Goal: Navigation & Orientation: Find specific page/section

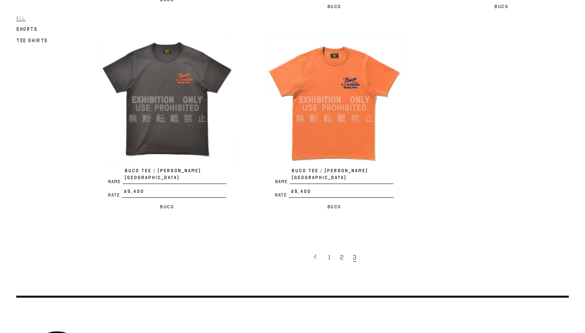
scroll to position [474, 0]
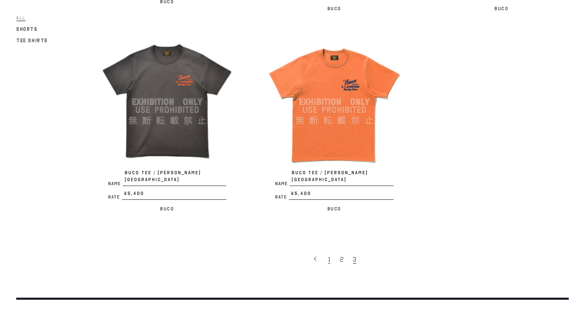
click at [328, 255] on span "1" at bounding box center [329, 259] width 2 height 8
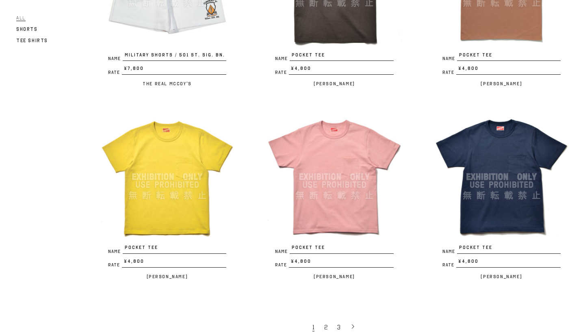
scroll to position [1369, 0]
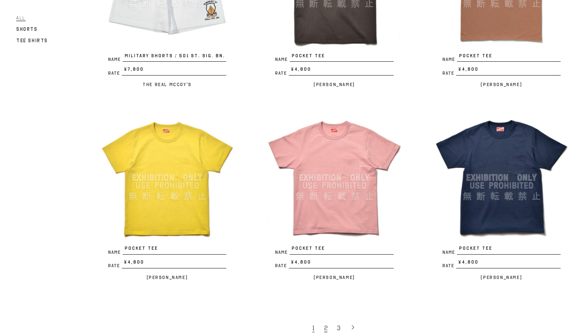
click at [326, 324] on span "2" at bounding box center [325, 328] width 3 height 8
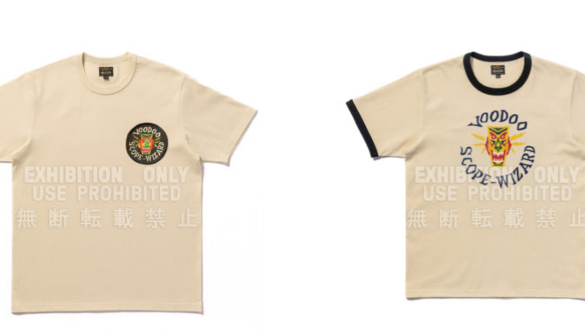
scroll to position [0, 0]
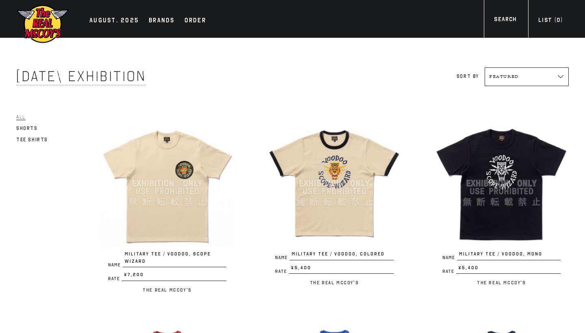
click at [166, 196] on img at bounding box center [167, 183] width 134 height 134
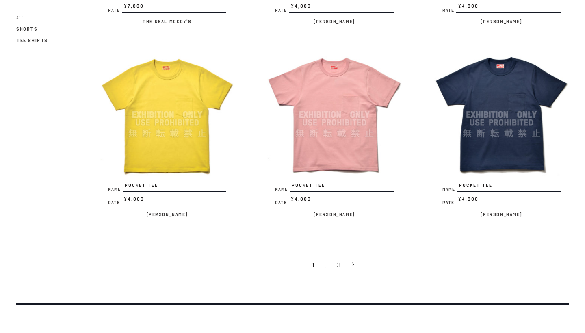
scroll to position [1440, 0]
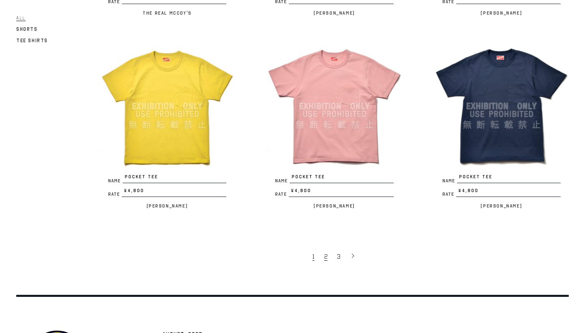
click at [326, 253] on span "2" at bounding box center [325, 257] width 3 height 8
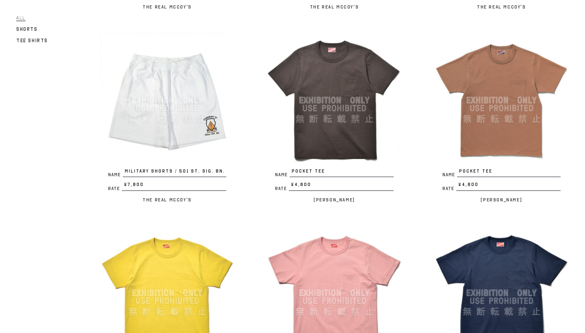
scroll to position [1252, 0]
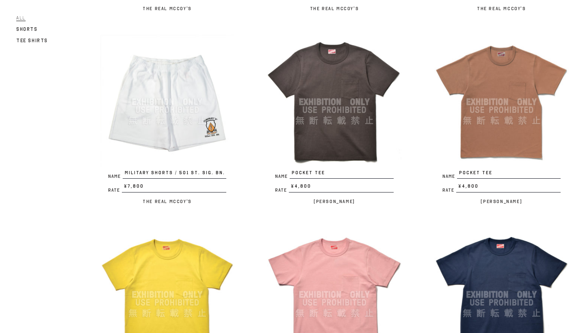
click at [331, 92] on img at bounding box center [334, 102] width 134 height 134
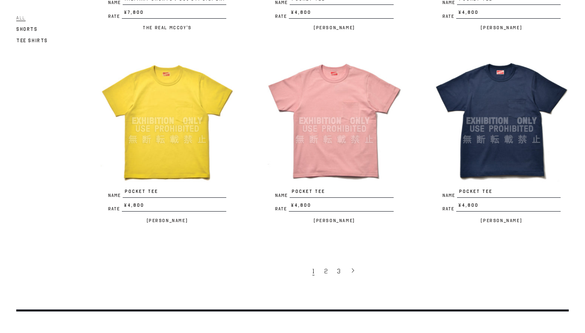
scroll to position [1426, 0]
click at [326, 267] on span "2" at bounding box center [325, 271] width 3 height 8
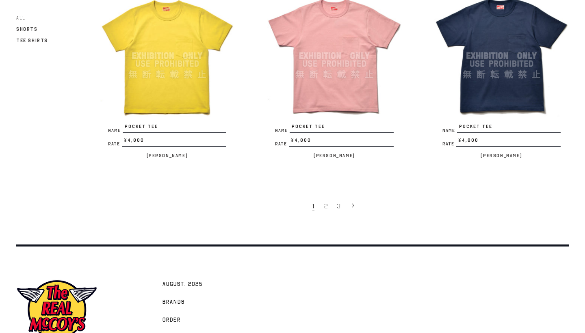
scroll to position [1485, 0]
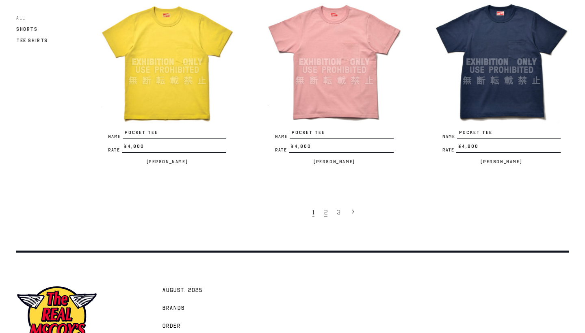
click at [325, 208] on span "2" at bounding box center [325, 212] width 3 height 8
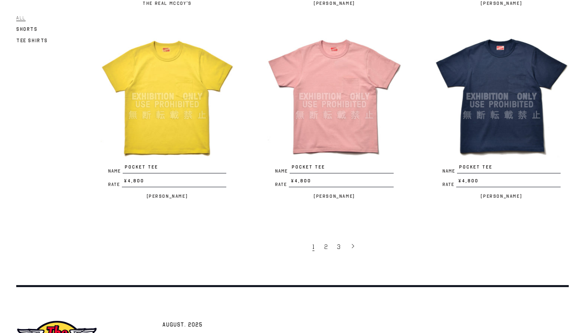
scroll to position [1452, 0]
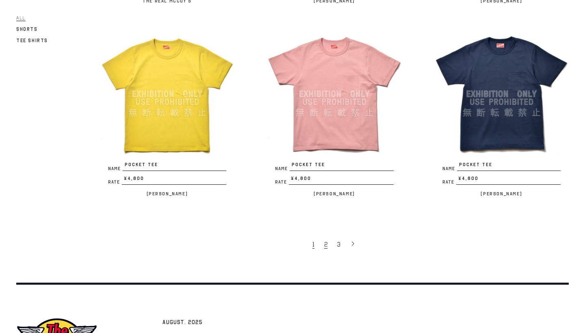
click at [326, 241] on span "2" at bounding box center [325, 244] width 3 height 8
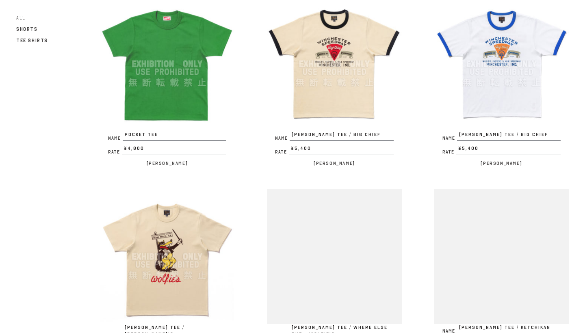
scroll to position [119, 0]
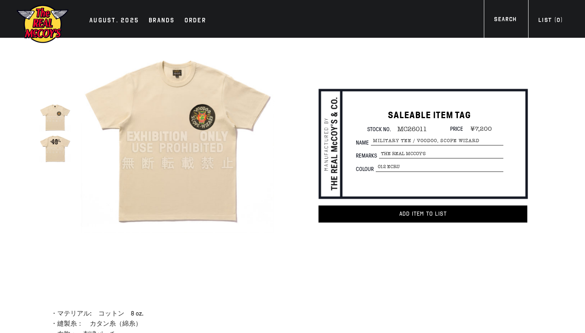
click at [55, 148] on img at bounding box center [54, 147] width 31 height 31
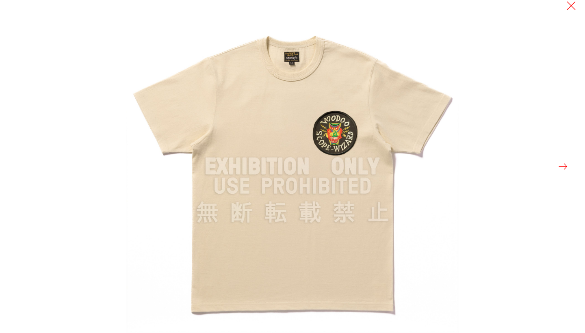
click at [562, 164] on button at bounding box center [562, 166] width 11 height 11
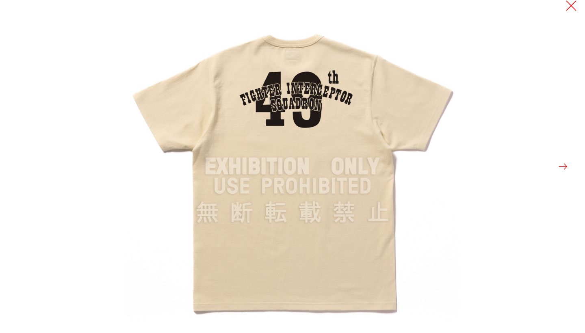
click at [569, 4] on button at bounding box center [570, 5] width 11 height 11
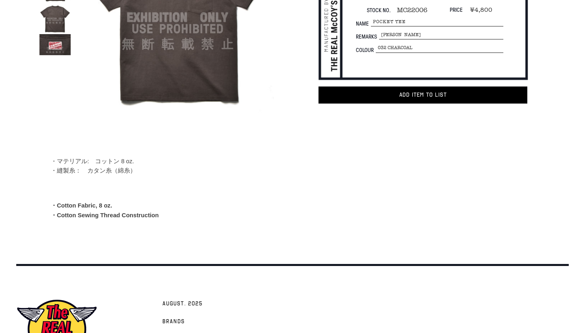
scroll to position [40, 0]
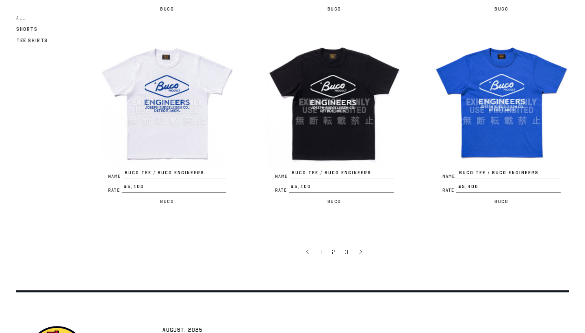
scroll to position [1452, 0]
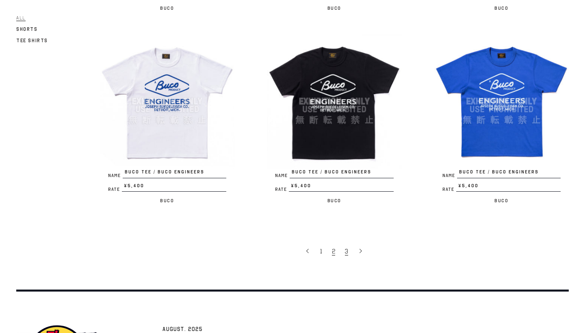
click at [348, 247] on span "3" at bounding box center [346, 251] width 3 height 8
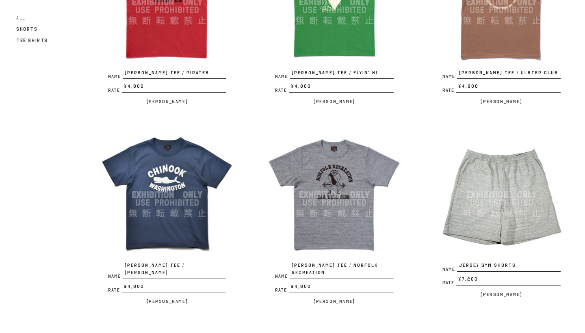
scroll to position [500, 0]
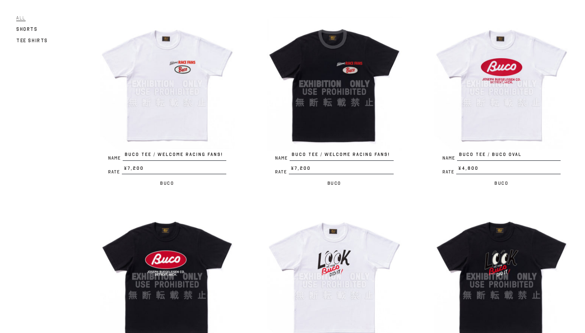
scroll to position [101, 0]
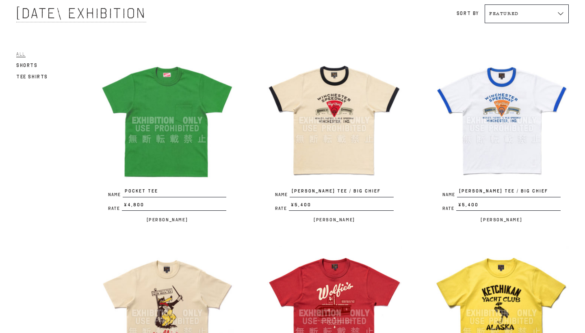
scroll to position [64, 0]
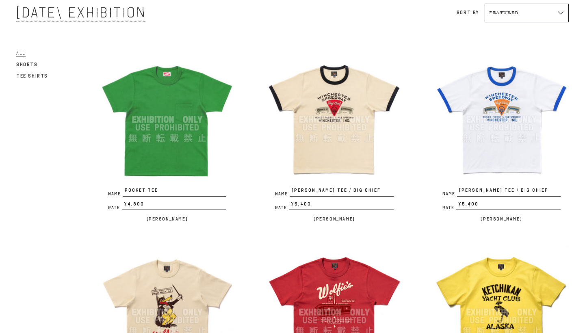
click at [497, 101] on img at bounding box center [501, 119] width 134 height 134
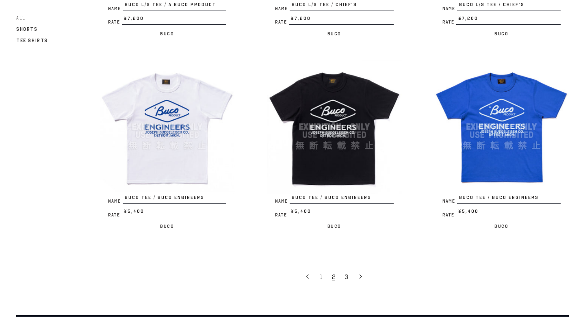
scroll to position [1428, 0]
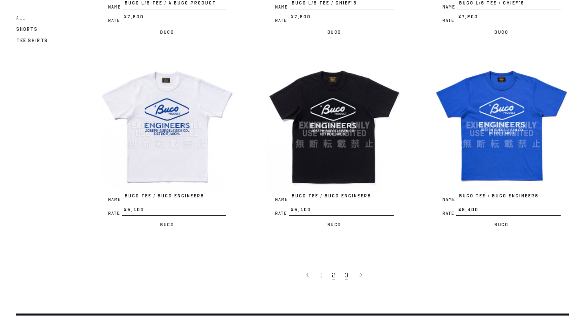
click at [346, 271] on span "3" at bounding box center [346, 275] width 3 height 8
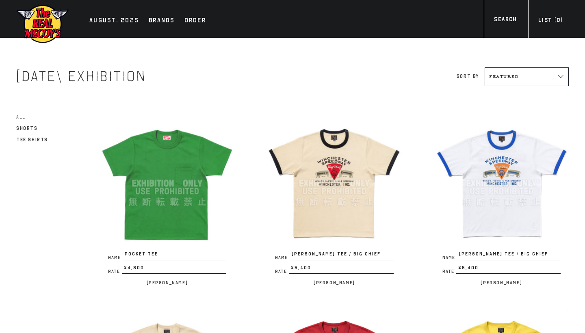
scroll to position [0, 0]
click at [497, 169] on img at bounding box center [501, 183] width 134 height 134
click at [500, 170] on img at bounding box center [501, 183] width 134 height 134
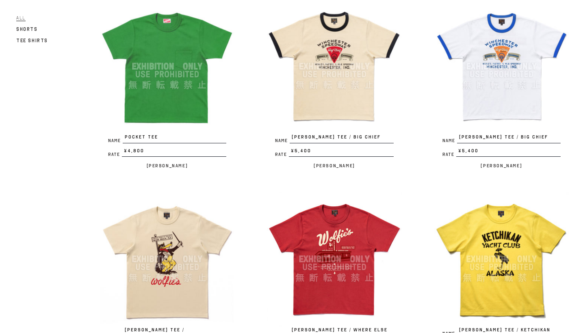
scroll to position [117, 0]
click at [331, 69] on img at bounding box center [334, 67] width 134 height 134
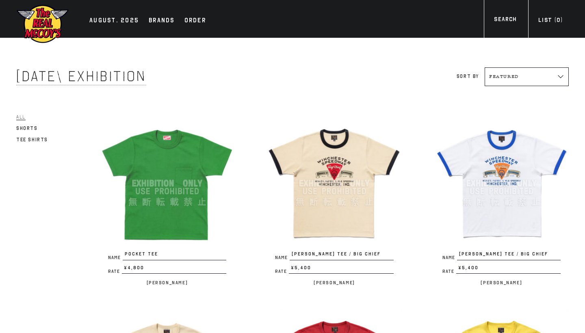
scroll to position [0, 0]
click at [26, 127] on span "Shorts" at bounding box center [27, 128] width 22 height 6
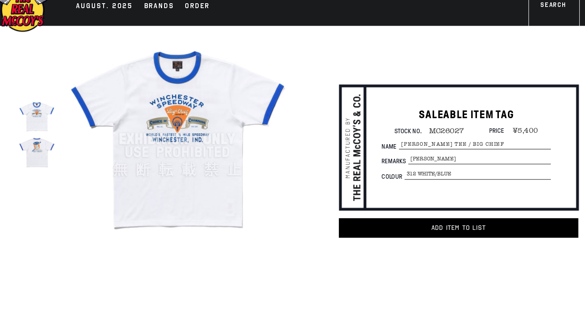
click at [39, 132] on img at bounding box center [54, 147] width 31 height 31
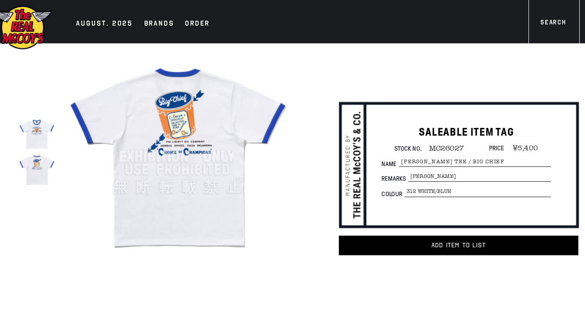
click at [39, 145] on img at bounding box center [54, 147] width 31 height 31
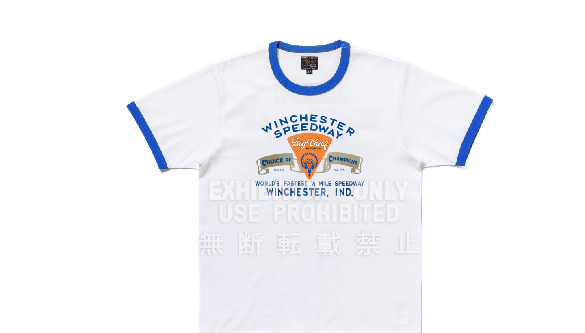
click at [28, 145] on div at bounding box center [292, 166] width 585 height 333
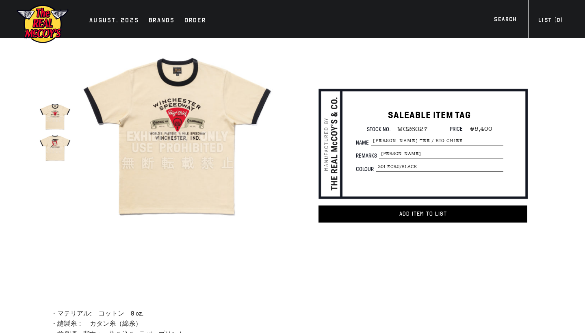
click at [56, 145] on img at bounding box center [54, 147] width 31 height 31
